Goal: Transaction & Acquisition: Purchase product/service

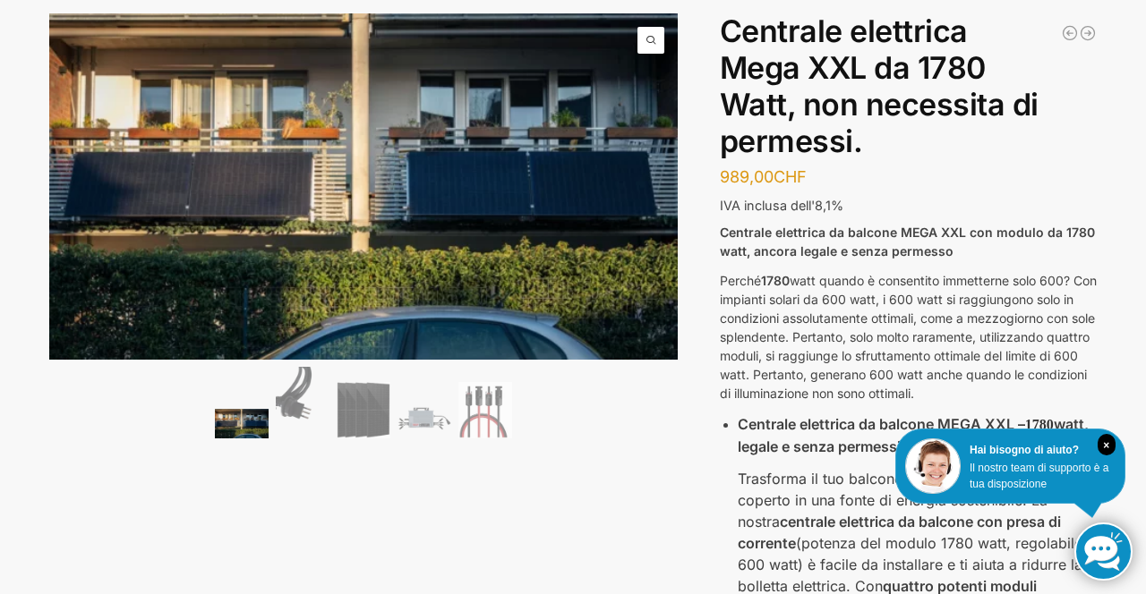
scroll to position [112, 0]
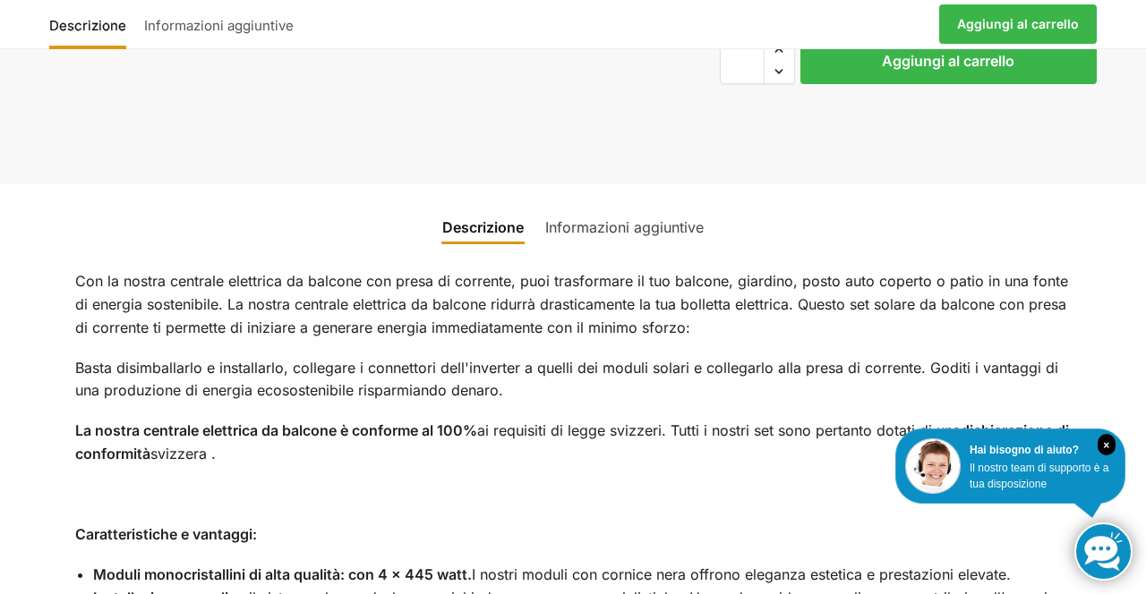
scroll to position [1260, 0]
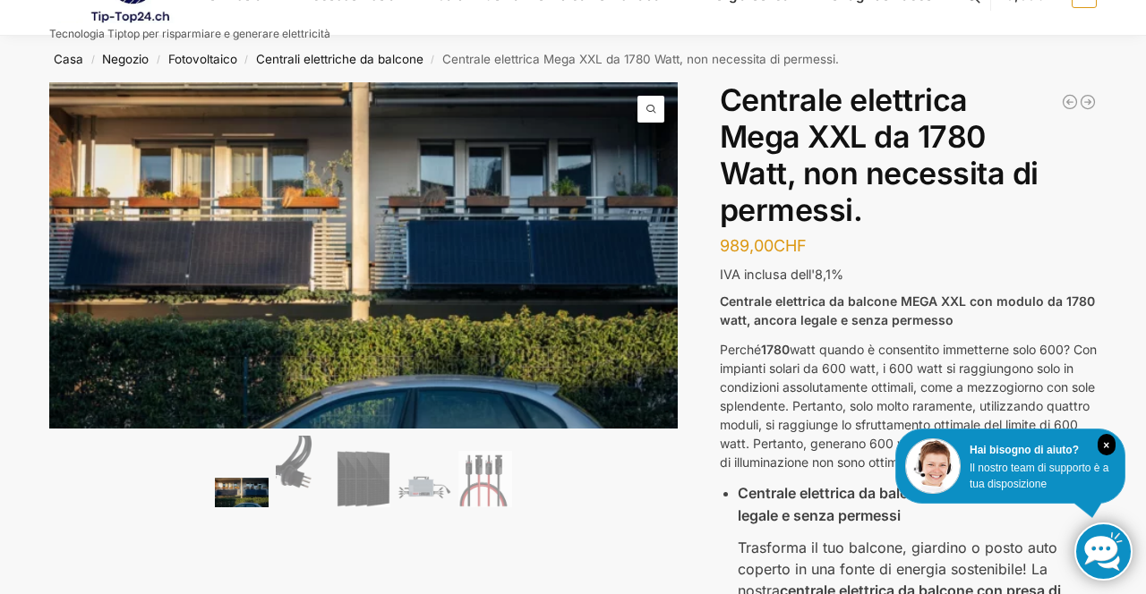
scroll to position [50, 0]
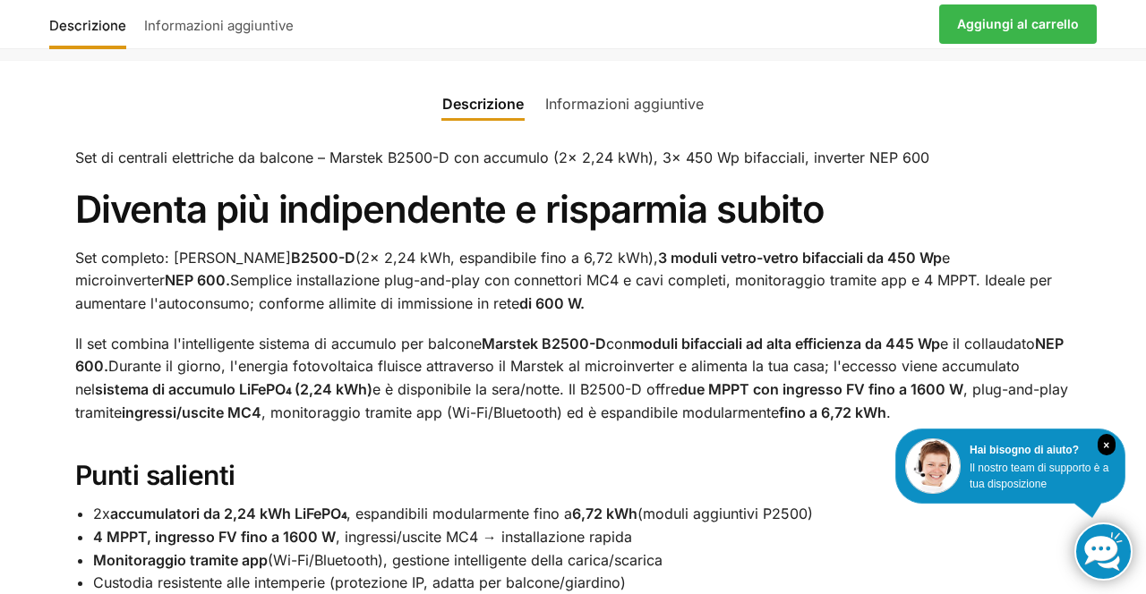
scroll to position [874, 0]
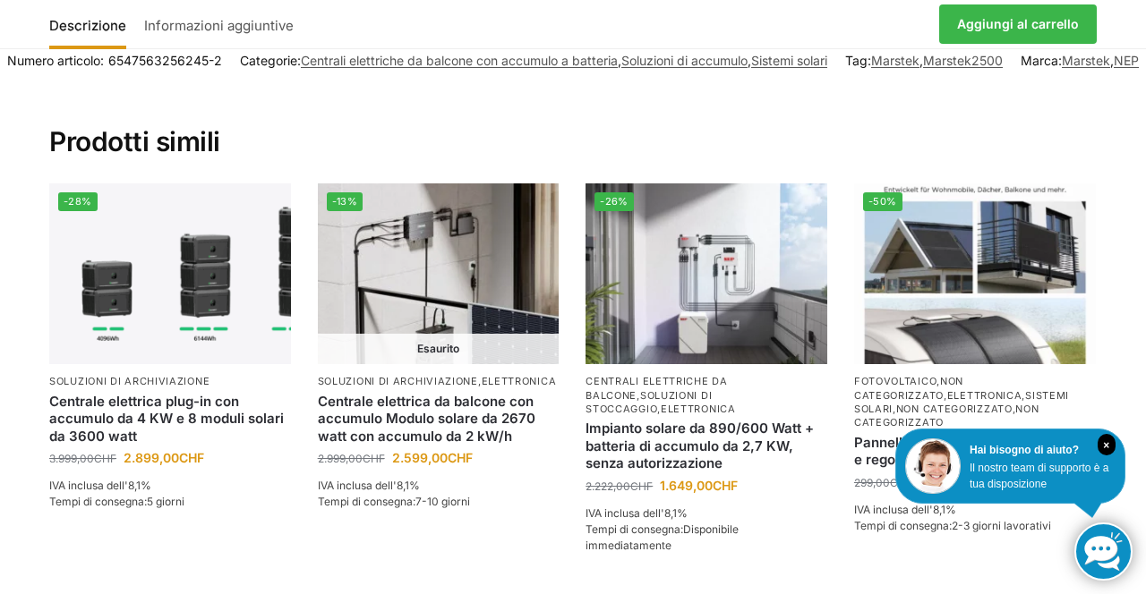
scroll to position [2716, 0]
